Goal: Information Seeking & Learning: Learn about a topic

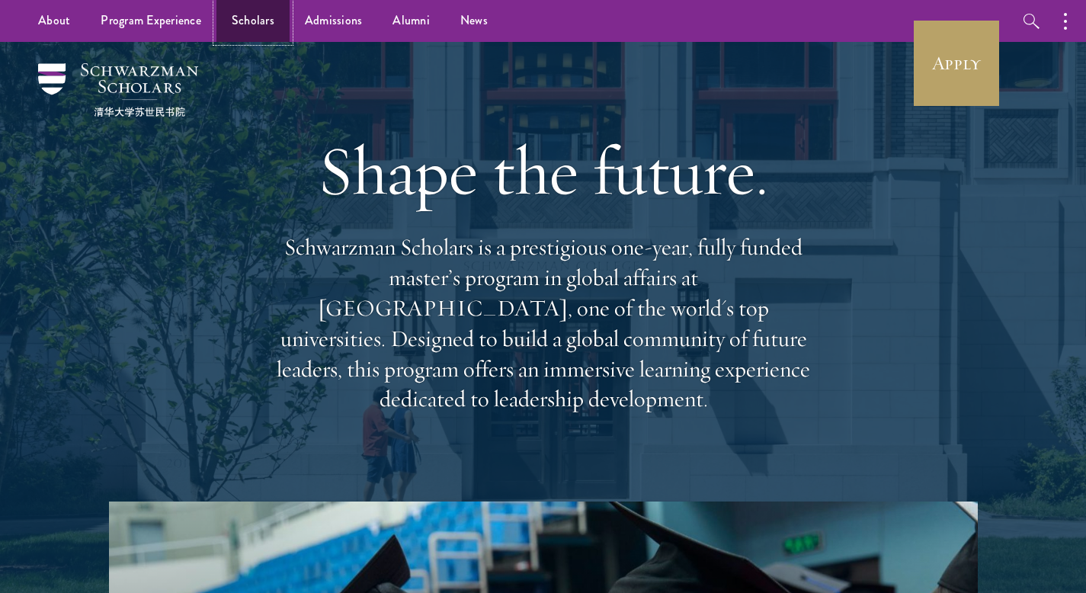
click at [256, 14] on link "Scholars" at bounding box center [252, 21] width 73 height 42
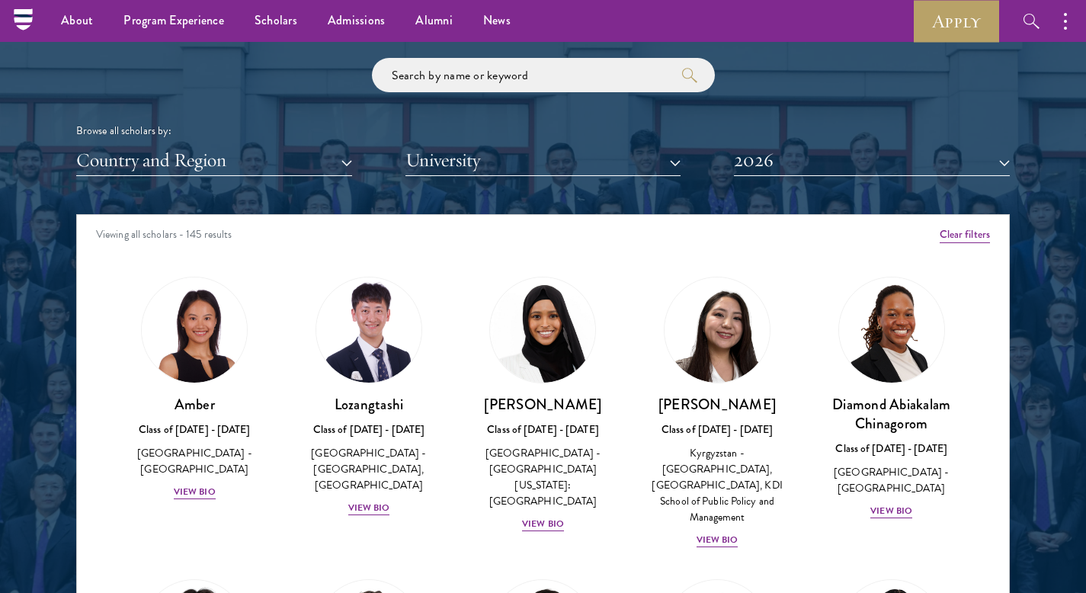
scroll to position [1793, 0]
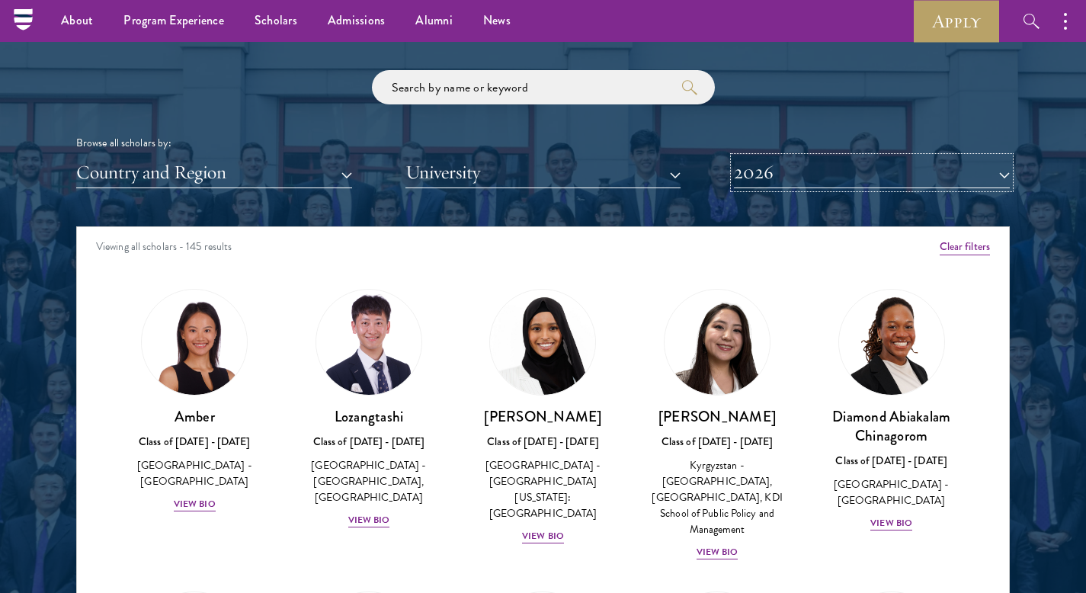
click at [745, 179] on button "2026" at bounding box center [872, 172] width 276 height 31
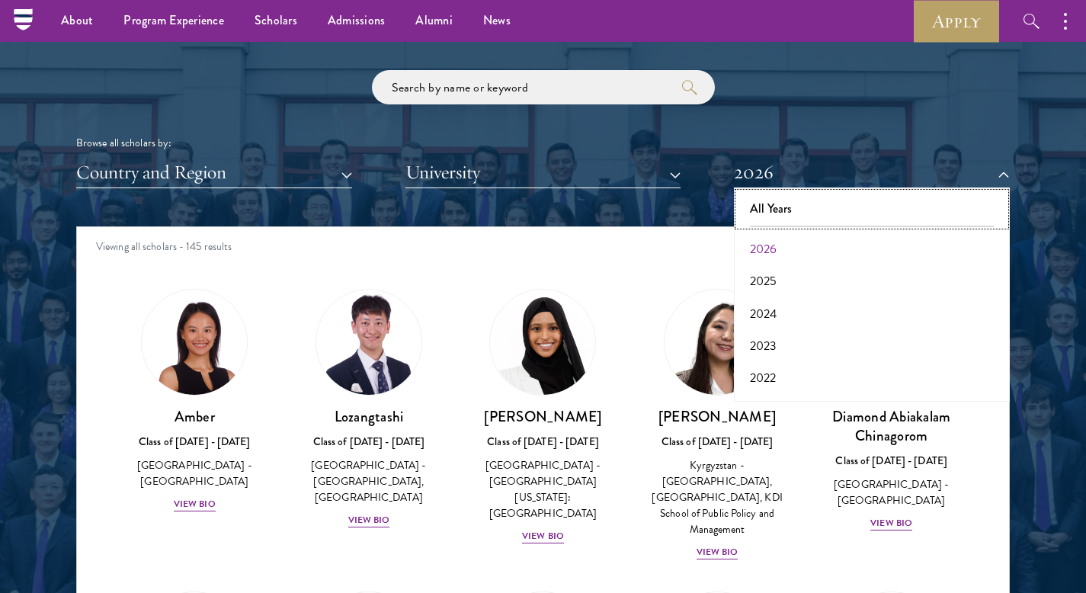
click at [766, 206] on button "All Years" at bounding box center [871, 209] width 267 height 32
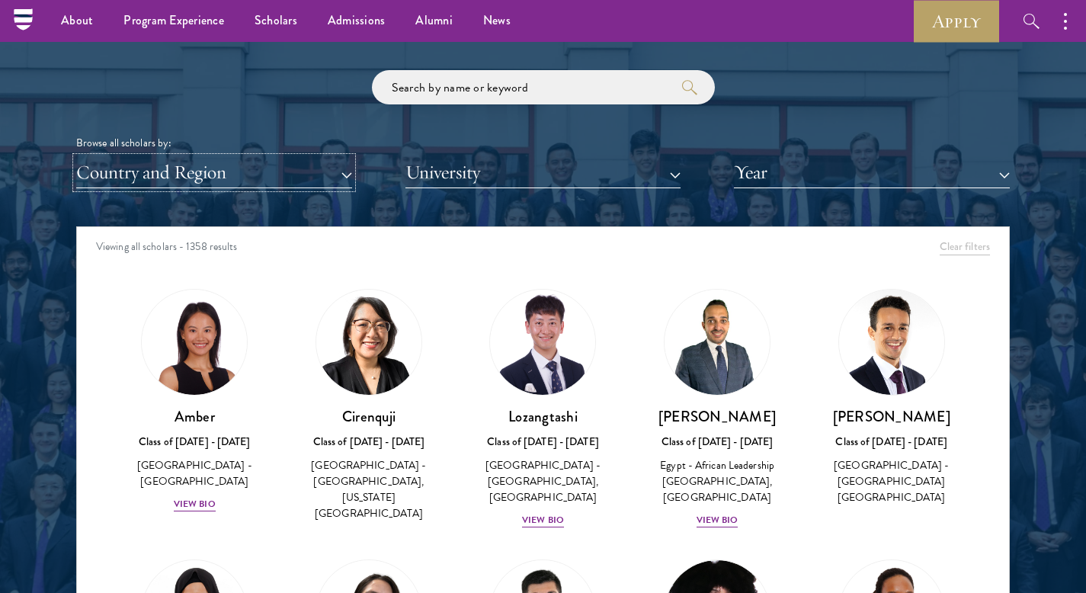
click at [208, 175] on button "Country and Region" at bounding box center [214, 172] width 276 height 31
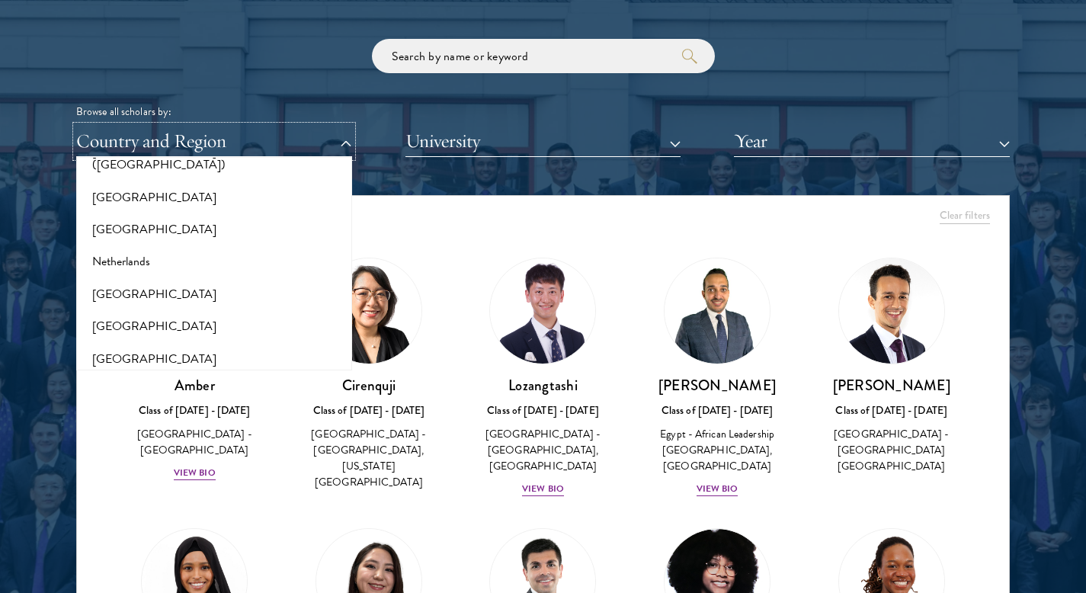
scroll to position [1980, 0]
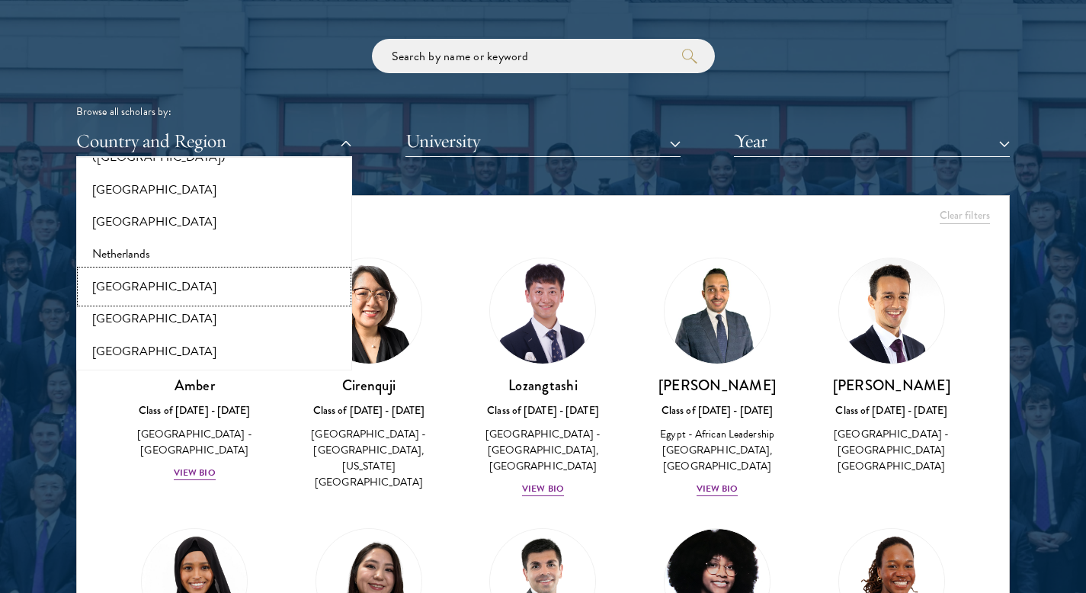
click at [184, 278] on button "[GEOGRAPHIC_DATA]" at bounding box center [214, 286] width 267 height 32
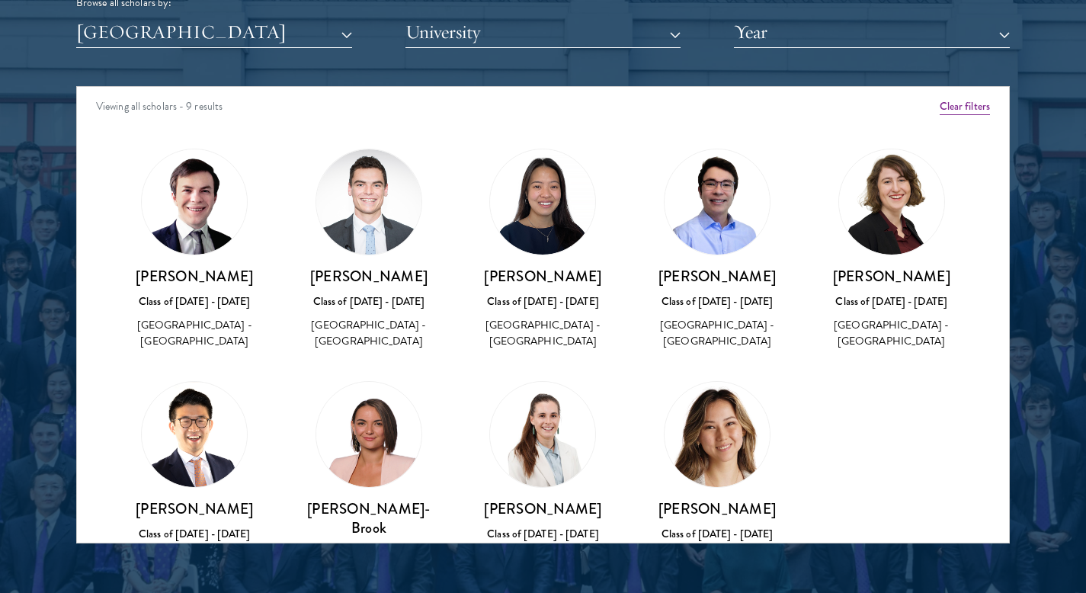
scroll to position [108, 0]
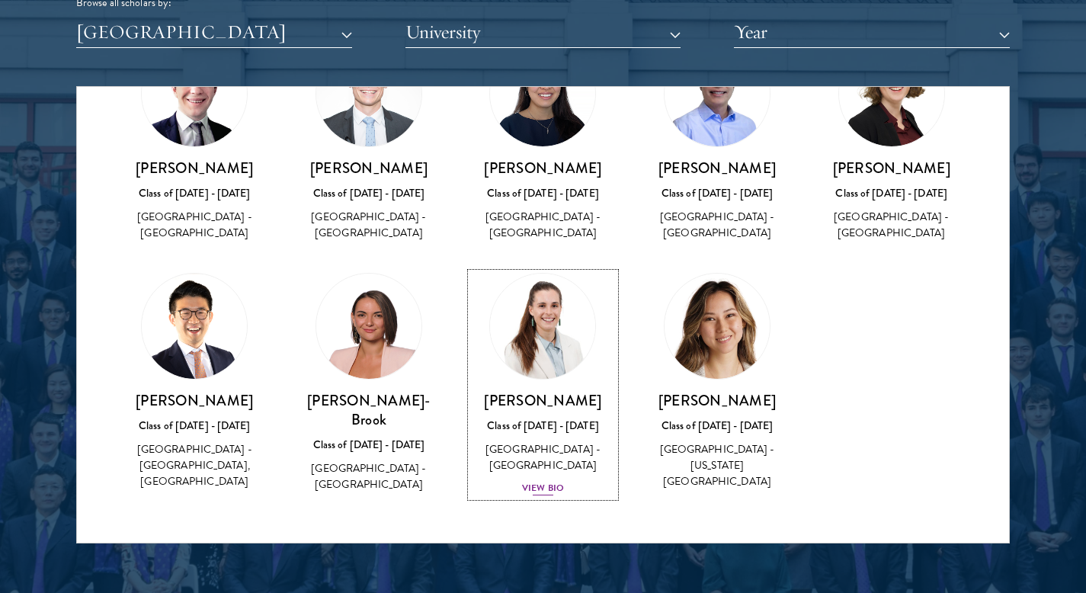
click at [547, 488] on div "View Bio" at bounding box center [543, 488] width 42 height 14
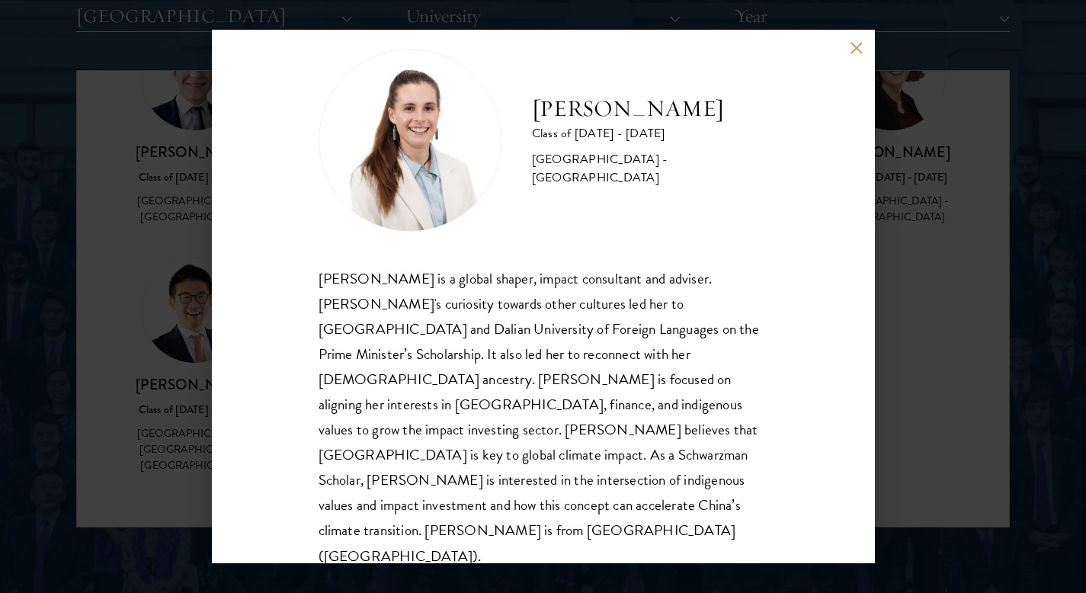
scroll to position [1953, 0]
